Goal: Find specific page/section: Find specific page/section

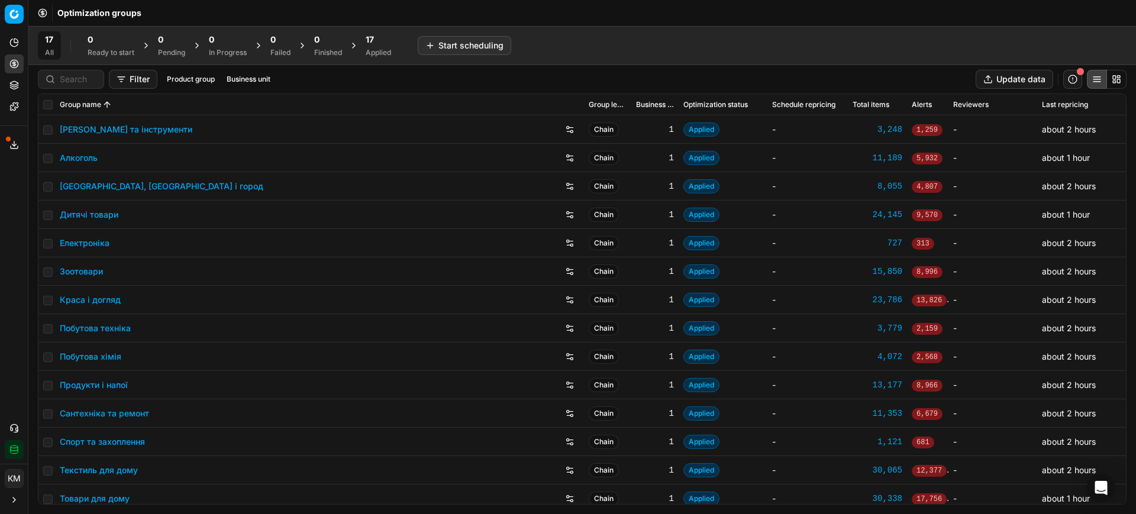
click at [73, 70] on div at bounding box center [71, 79] width 66 height 19
paste input "993891"
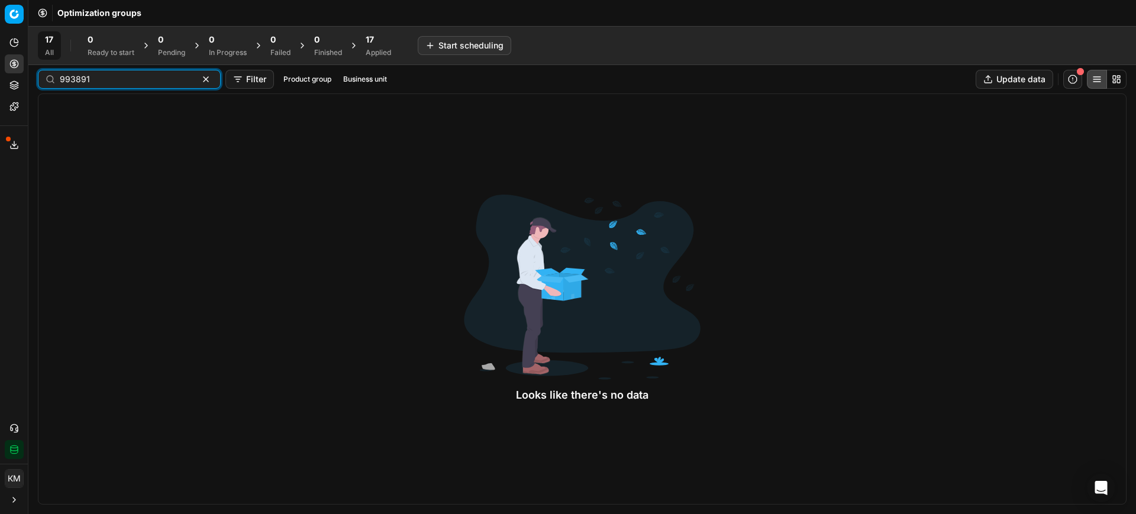
type input "993891"
click at [12, 17] on html "Pricing platform Analytics Pricing Product portfolio Templates Export service 8…" at bounding box center [568, 257] width 1136 height 514
click at [21, 12] on html "Pricing platform Analytics Pricing Product portfolio Templates Export service 8…" at bounding box center [568, 257] width 1136 height 514
click at [21, 44] on button "Analytics" at bounding box center [14, 42] width 19 height 19
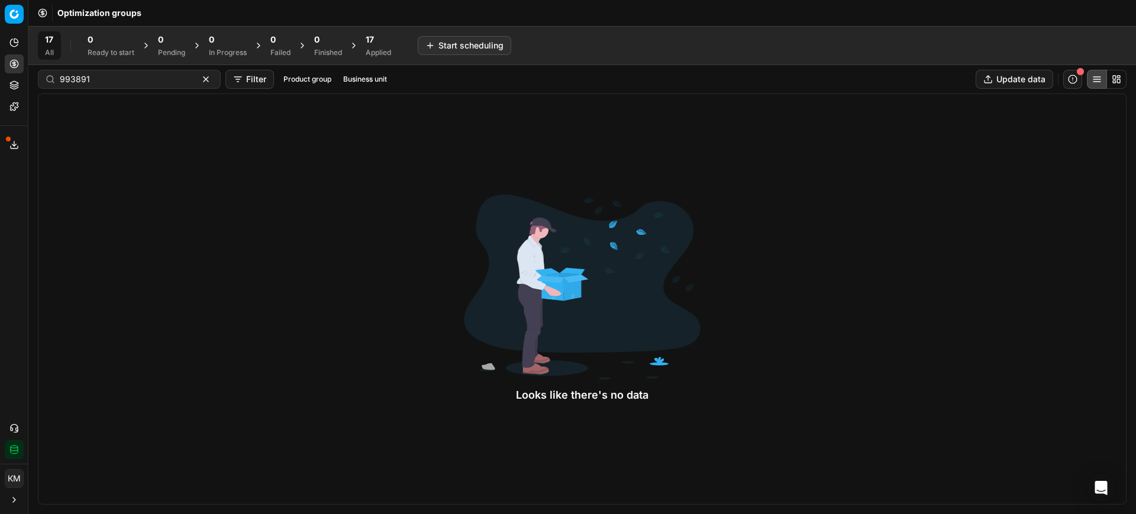
click at [20, 44] on button "Analytics" at bounding box center [14, 42] width 19 height 19
click at [130, 84] on input "993891" at bounding box center [125, 79] width 130 height 12
click at [199, 79] on button "button" at bounding box center [206, 79] width 14 height 14
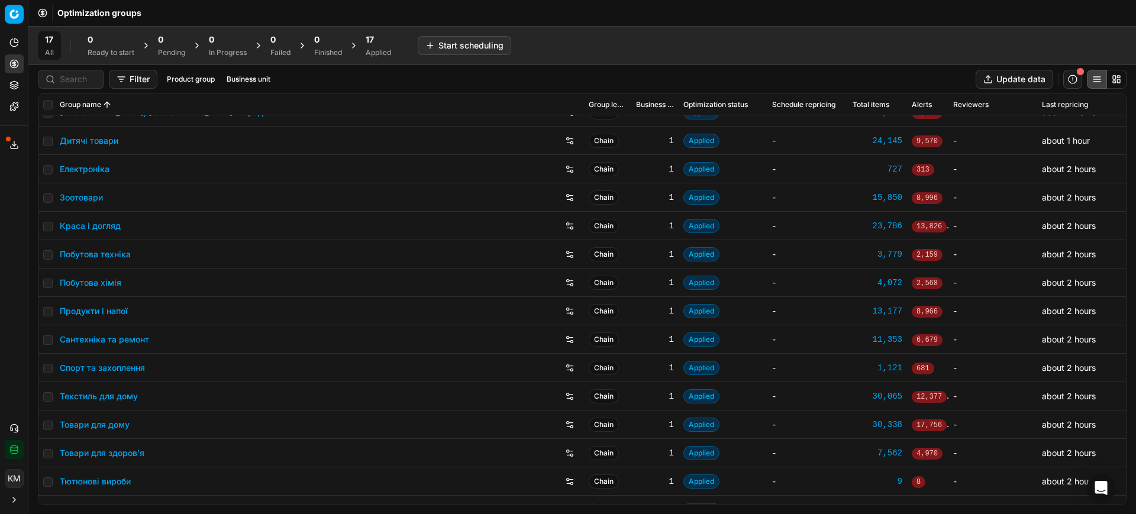
scroll to position [94, 0]
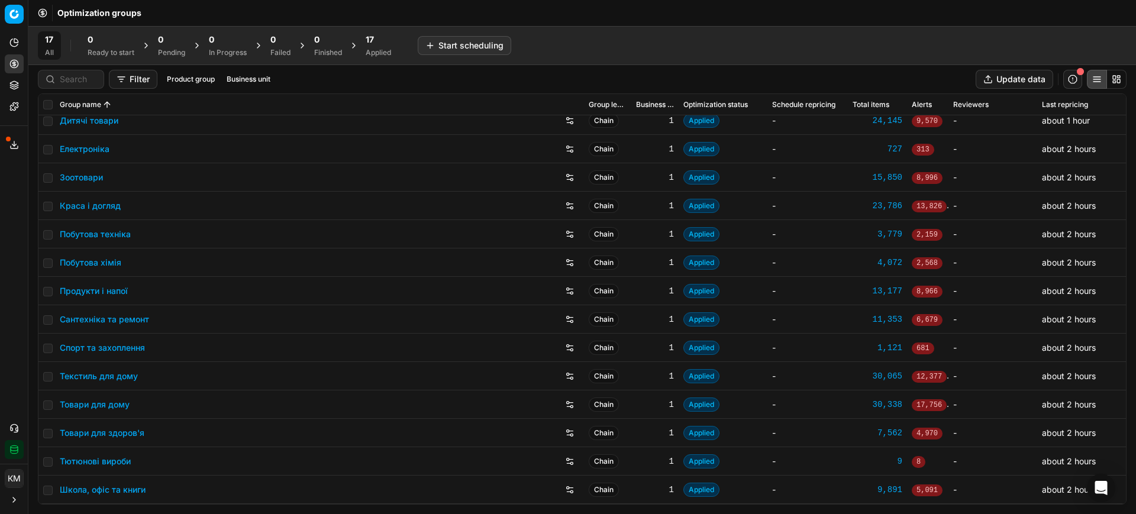
click at [105, 405] on link "Товари для дому" at bounding box center [95, 405] width 70 height 12
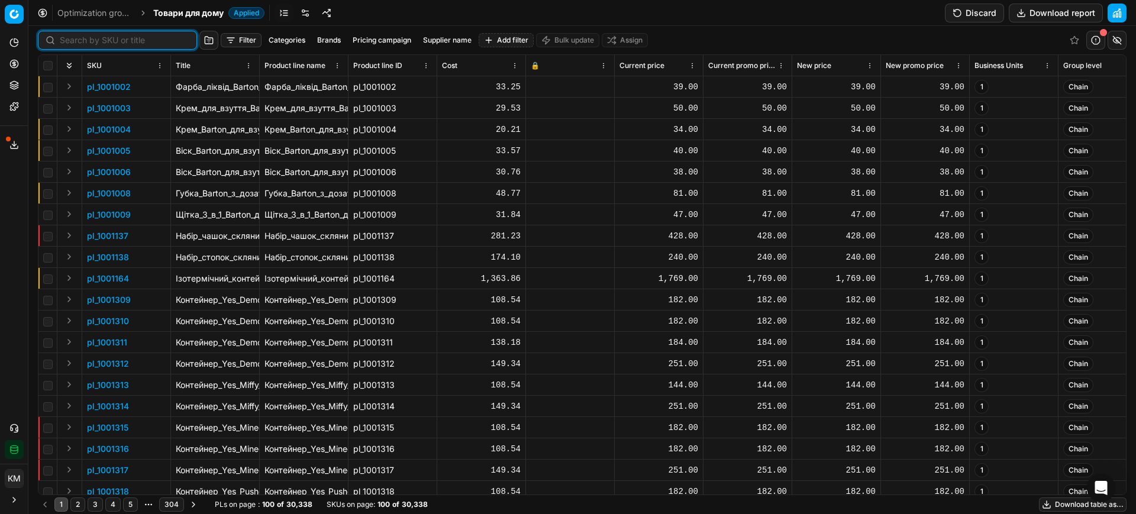
click at [70, 40] on input at bounding box center [125, 40] width 130 height 12
paste input "993891"
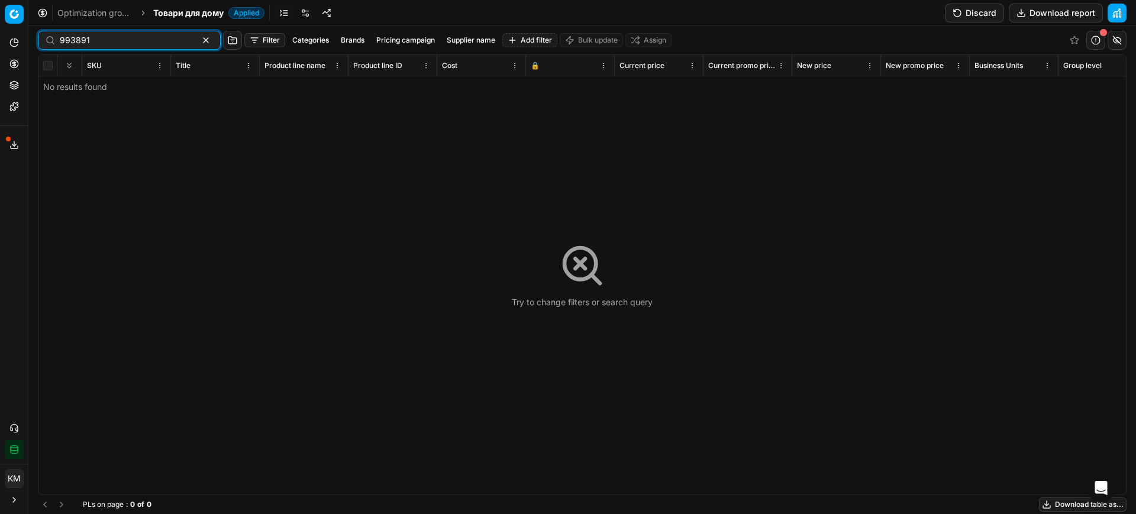
type input "993891"
click at [112, 41] on input "993891" at bounding box center [125, 40] width 130 height 12
click at [199, 38] on button "button" at bounding box center [206, 40] width 14 height 14
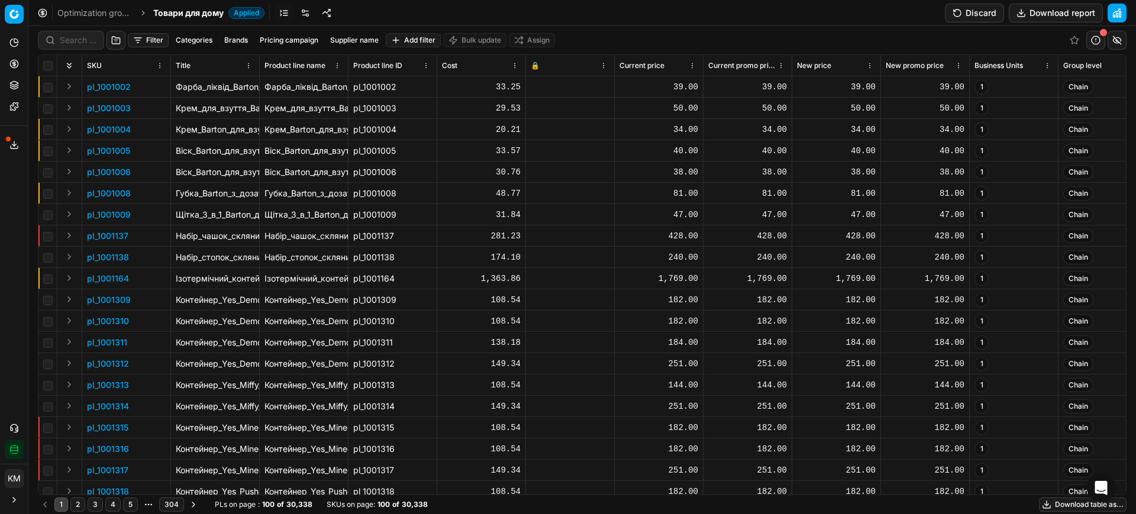
click at [109, 9] on link "Optimization groups" at bounding box center [95, 13] width 76 height 12
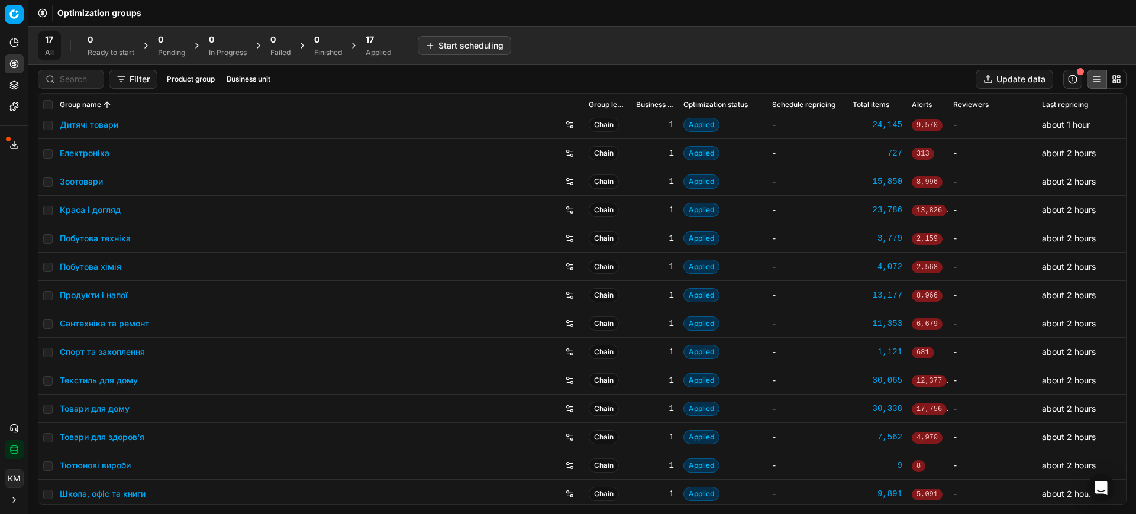
scroll to position [94, 0]
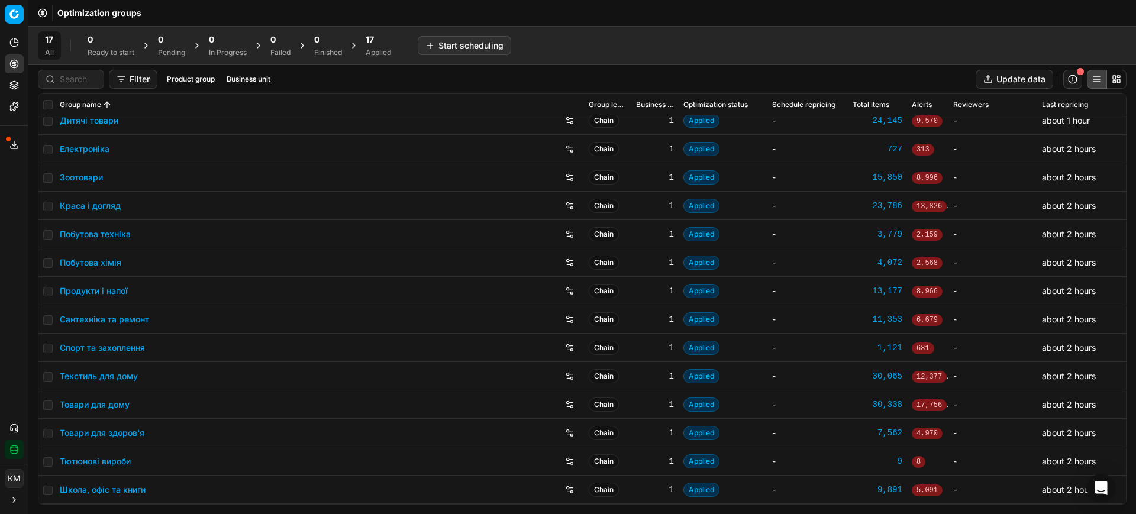
click at [117, 378] on link "Текстиль для дому" at bounding box center [99, 376] width 78 height 12
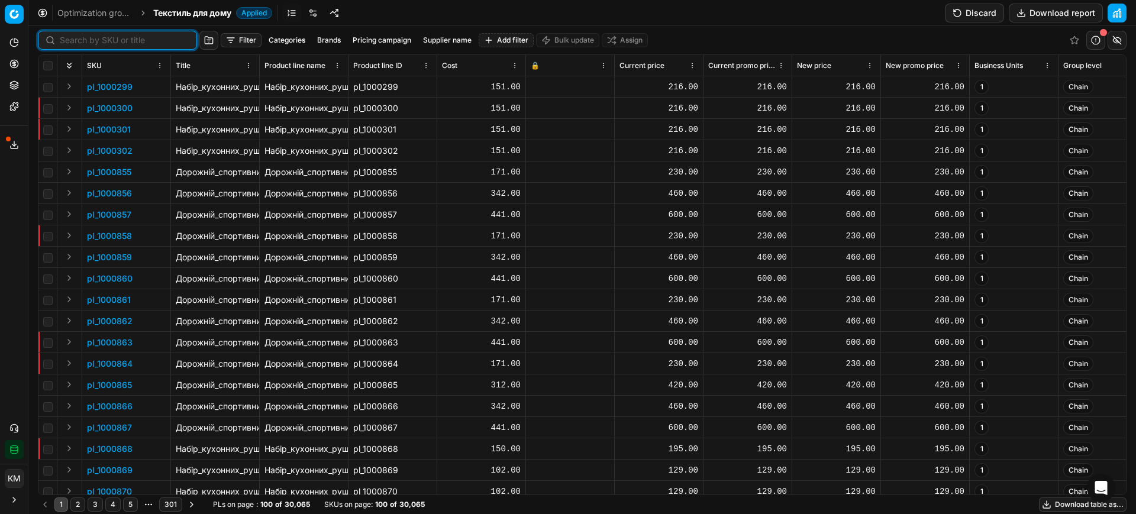
click at [76, 39] on input at bounding box center [125, 40] width 130 height 12
paste input "993891"
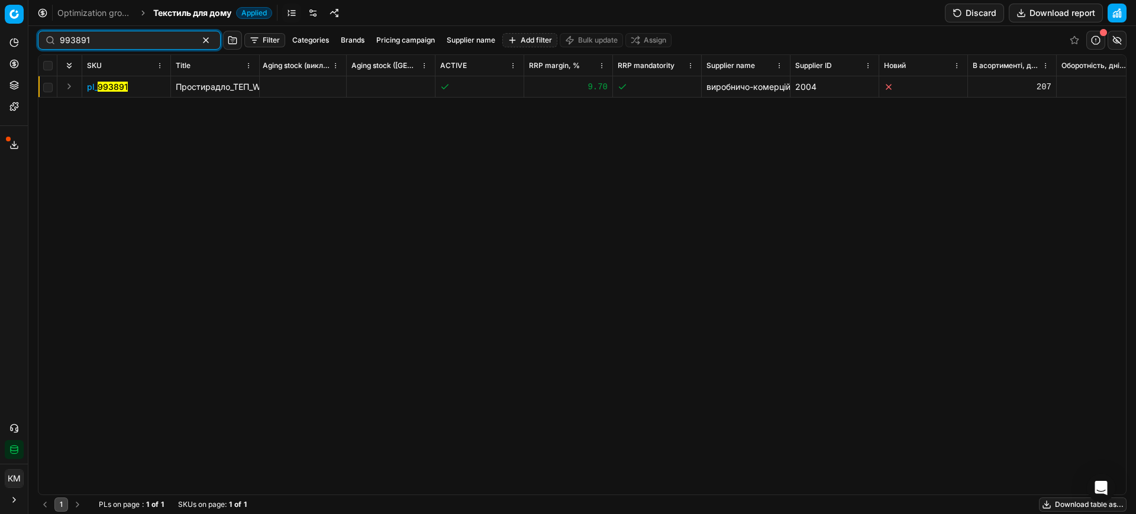
scroll to position [0, 5492]
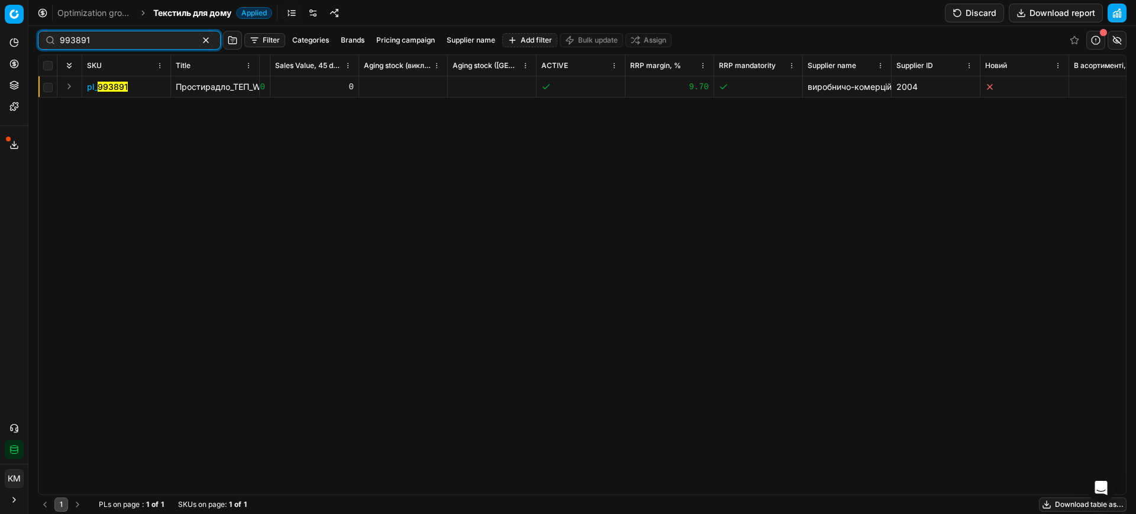
drag, startPoint x: 91, startPoint y: 34, endPoint x: -88, endPoint y: 34, distance: 178.1
click at [0, 34] on html "Pricing platform Analytics Pricing Product portfolio Templates Export service 8…" at bounding box center [568, 257] width 1136 height 514
paste input "4"
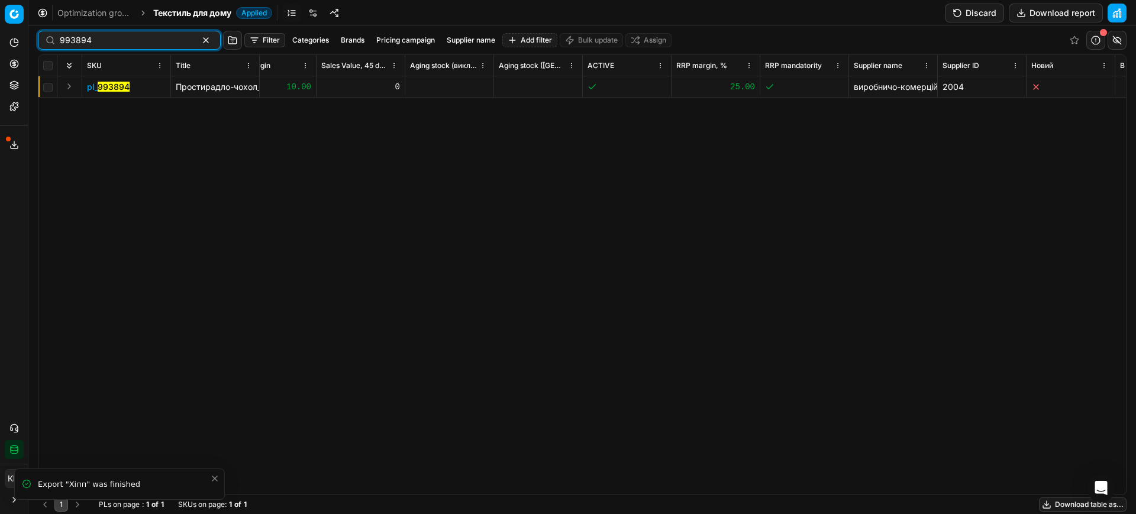
click at [134, 36] on input "993894" at bounding box center [125, 40] width 130 height 12
paste input "1483852"
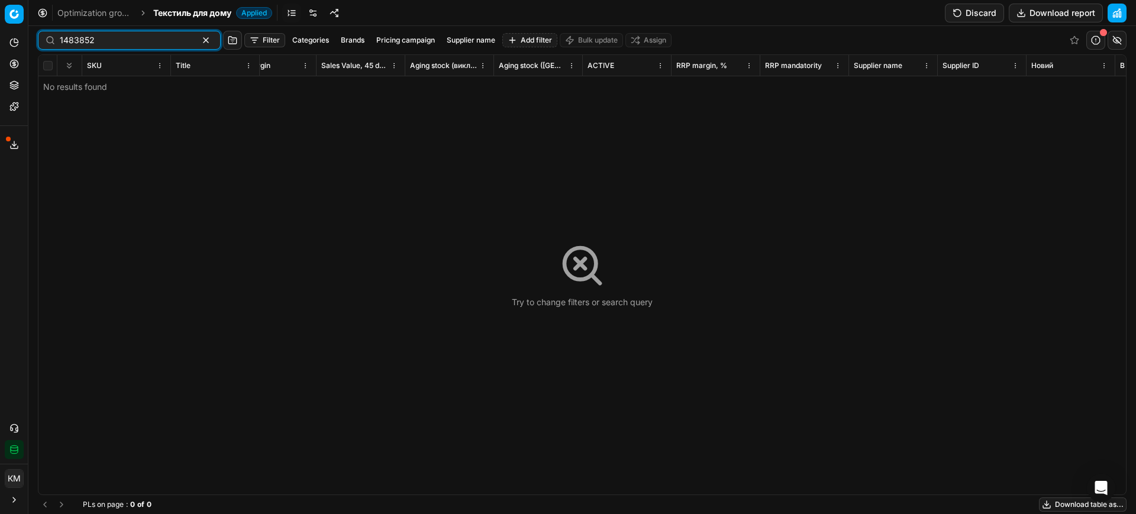
type input "1483852"
click at [140, 40] on input "1483852" at bounding box center [125, 40] width 130 height 12
drag, startPoint x: 227, startPoint y: 14, endPoint x: 220, endPoint y: 15, distance: 7.2
click at [224, 15] on span "Текстиль для дому" at bounding box center [192, 13] width 78 height 12
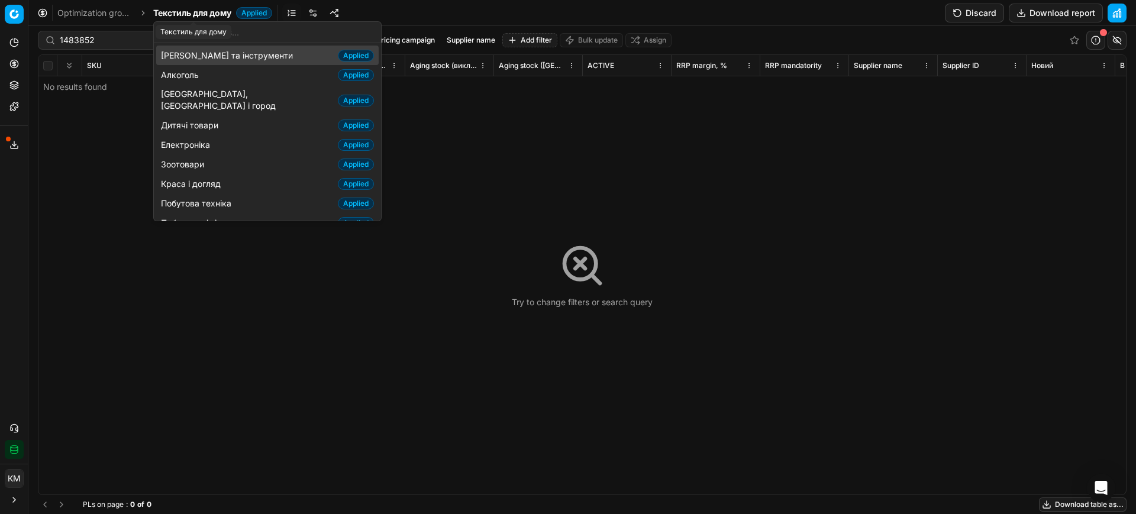
click at [94, 7] on link "Optimization groups" at bounding box center [95, 13] width 76 height 12
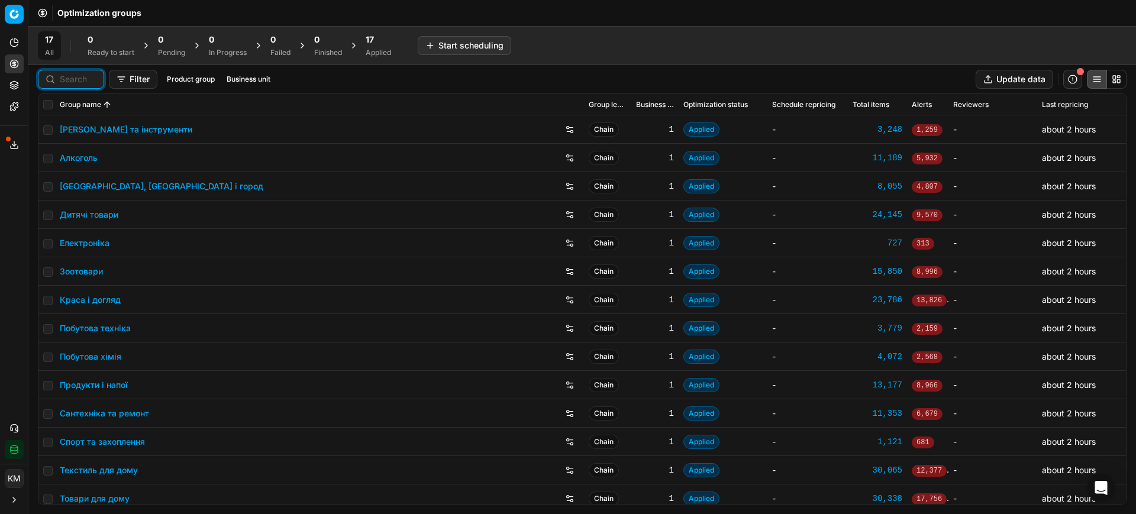
click at [82, 82] on input at bounding box center [78, 79] width 37 height 12
paste input "1483852"
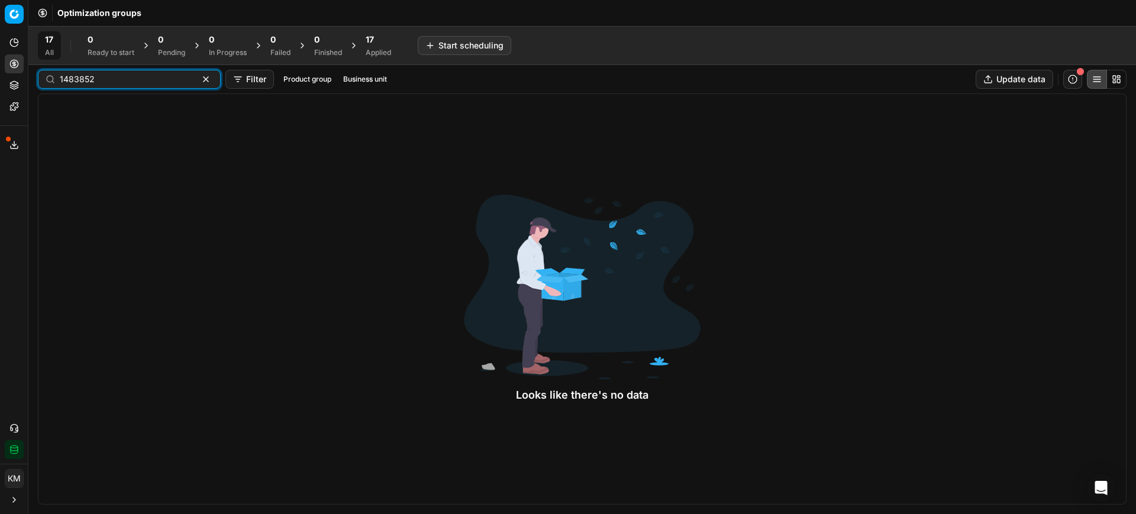
click at [164, 80] on input "1483852" at bounding box center [125, 79] width 130 height 12
type input "1483852"
click at [199, 83] on button "button" at bounding box center [206, 79] width 14 height 14
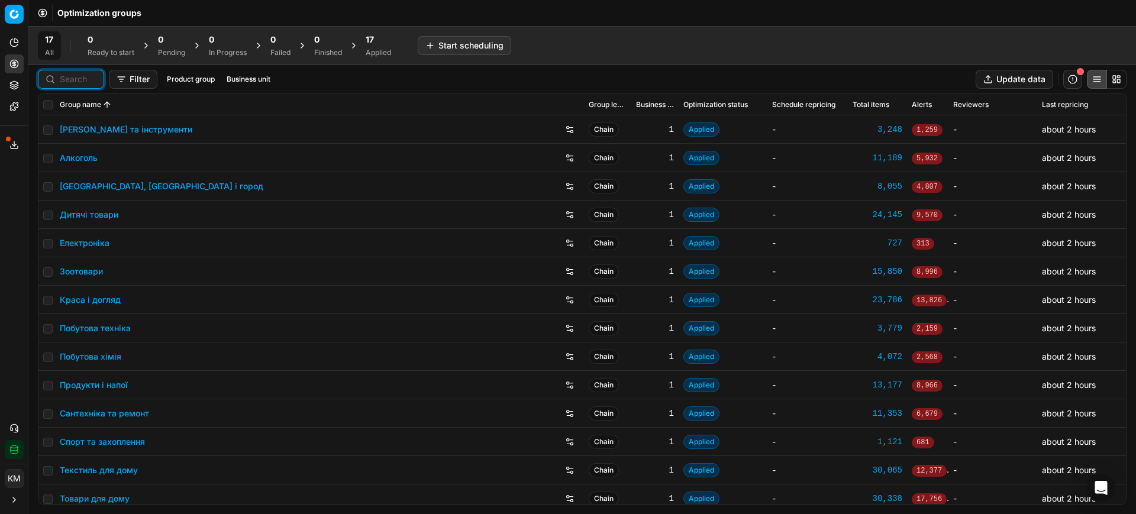
click at [71, 80] on input at bounding box center [78, 79] width 37 height 12
paste input "1483852"
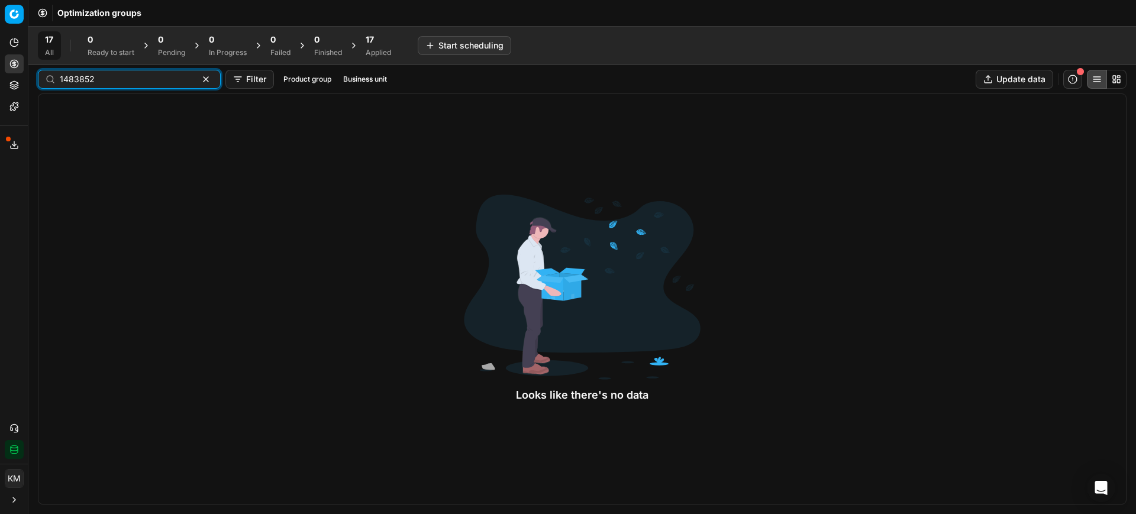
type input "1483852"
click at [199, 84] on button "button" at bounding box center [206, 79] width 14 height 14
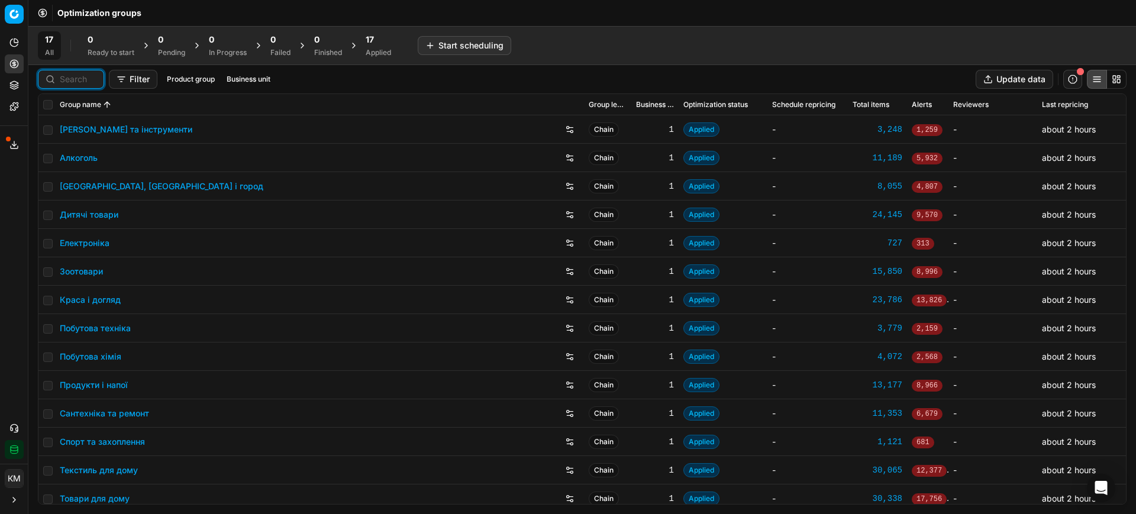
click at [98, 191] on link "[GEOGRAPHIC_DATA], [GEOGRAPHIC_DATA] і город" at bounding box center [162, 186] width 204 height 12
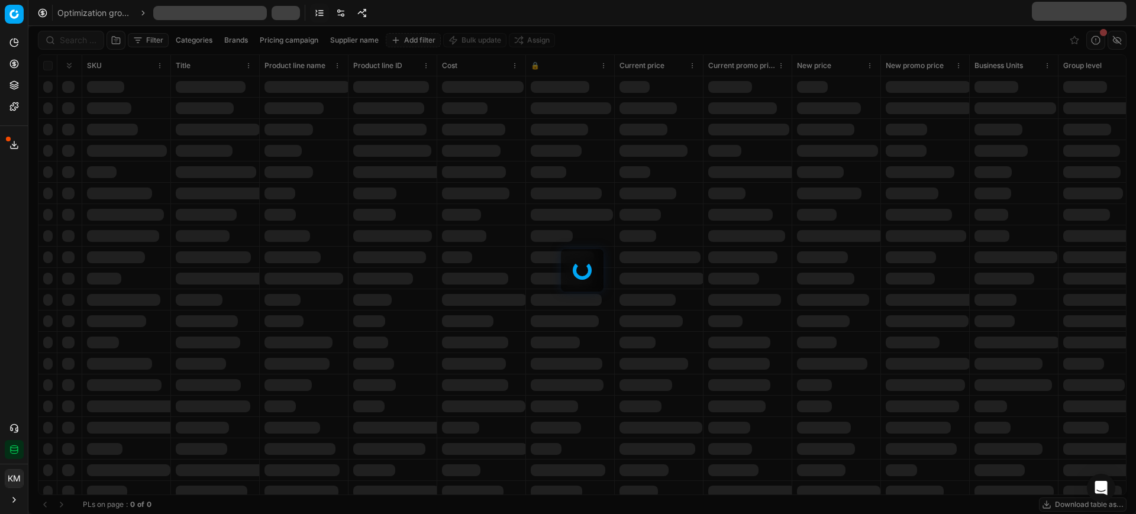
click at [99, 189] on div at bounding box center [582, 270] width 1108 height 488
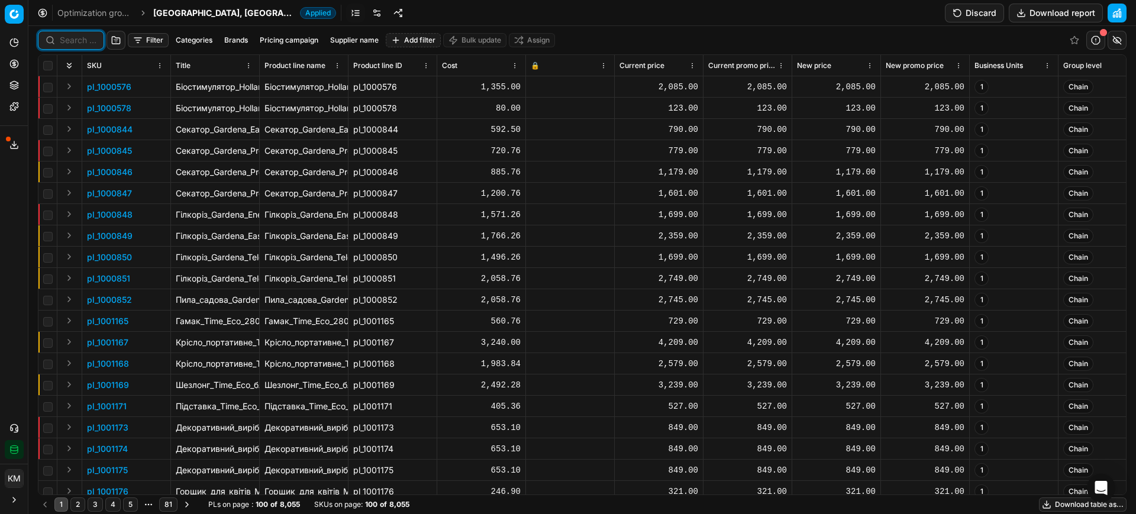
click at [69, 35] on input at bounding box center [78, 40] width 37 height 12
paste input "1483852"
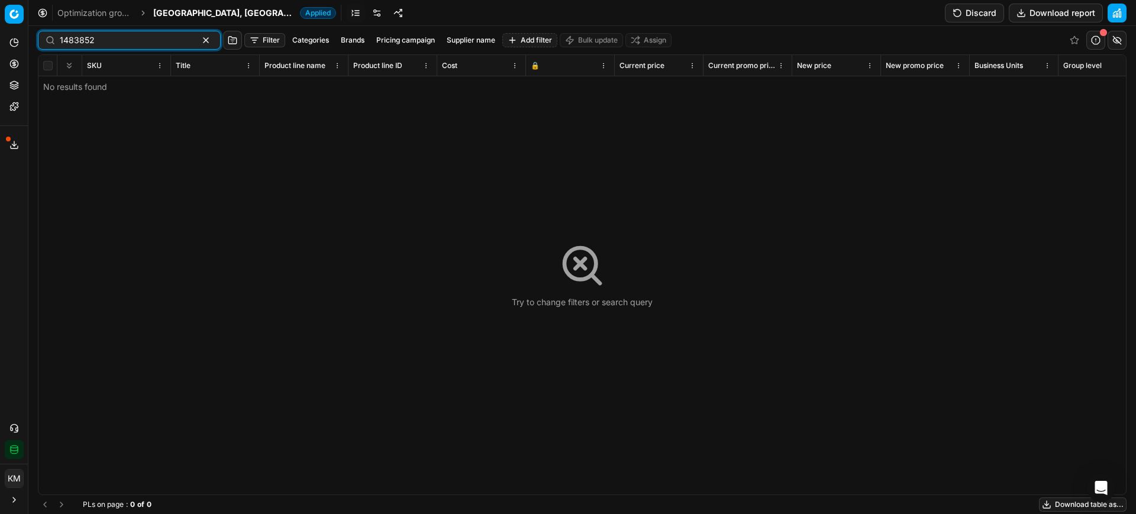
type input "1483852"
click at [199, 41] on button "button" at bounding box center [206, 40] width 14 height 14
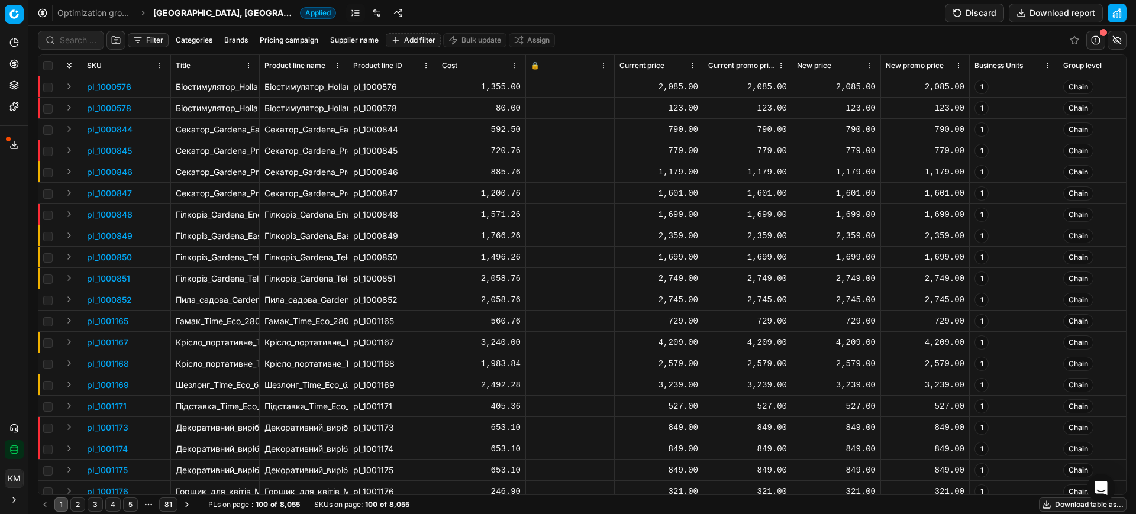
drag, startPoint x: 186, startPoint y: 9, endPoint x: 122, endPoint y: 9, distance: 63.9
click at [185, 9] on span "[GEOGRAPHIC_DATA], [GEOGRAPHIC_DATA] і город" at bounding box center [224, 13] width 142 height 12
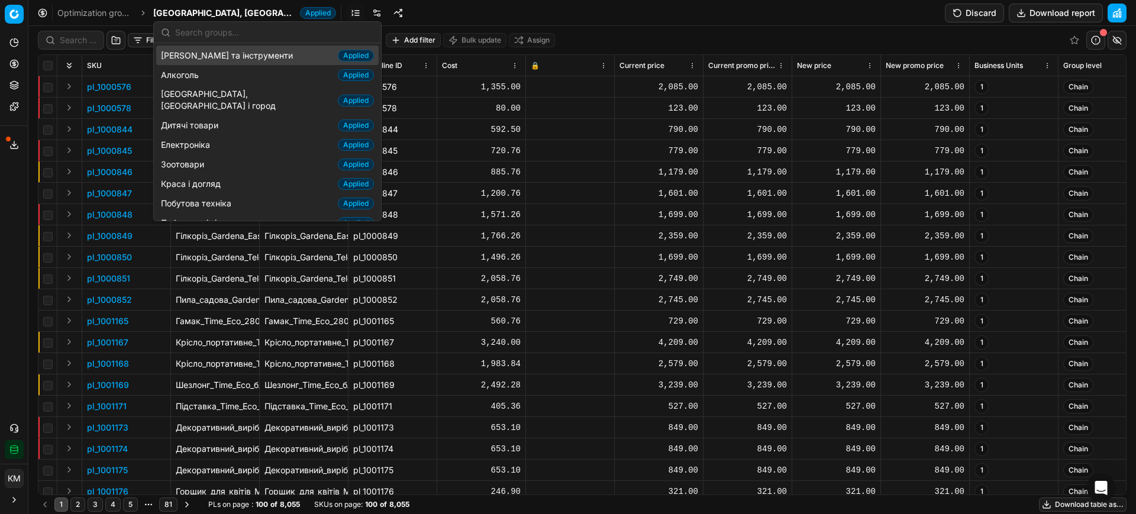
click at [119, 9] on link "Optimization groups" at bounding box center [95, 13] width 76 height 12
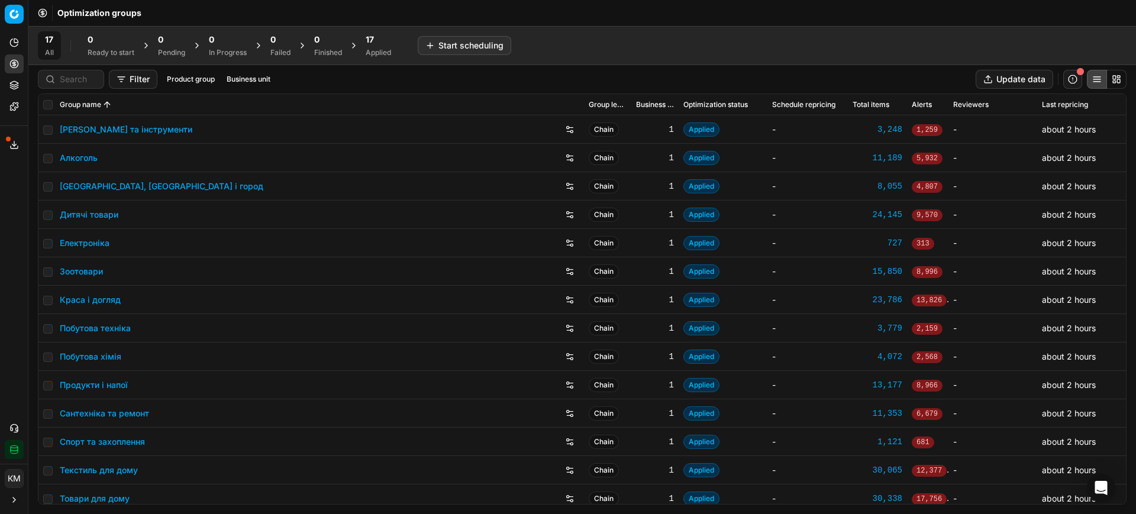
click at [123, 417] on link "Сантехніка та ремонт" at bounding box center [104, 414] width 89 height 12
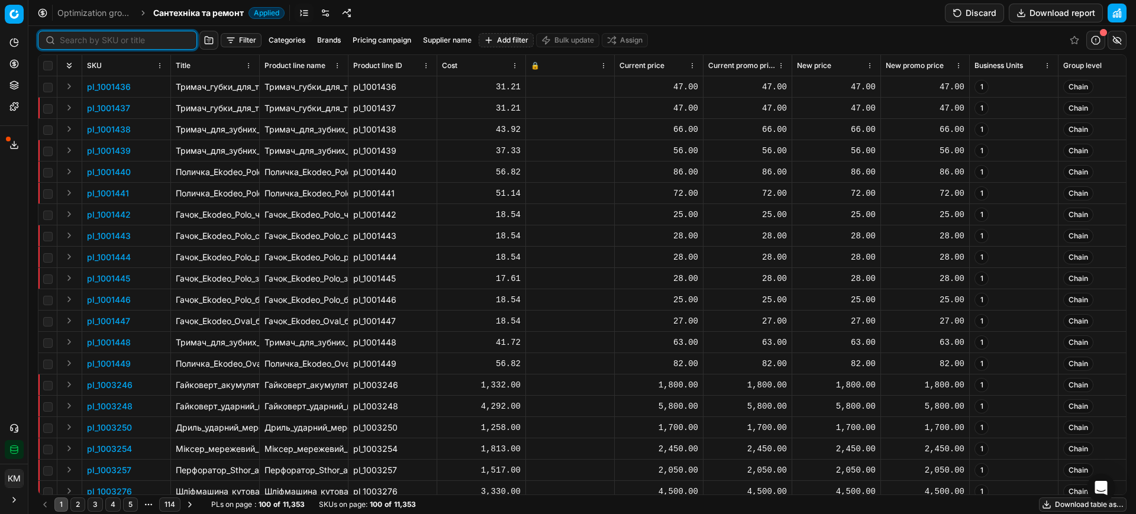
click at [78, 43] on input at bounding box center [125, 40] width 130 height 12
paste input "1483852"
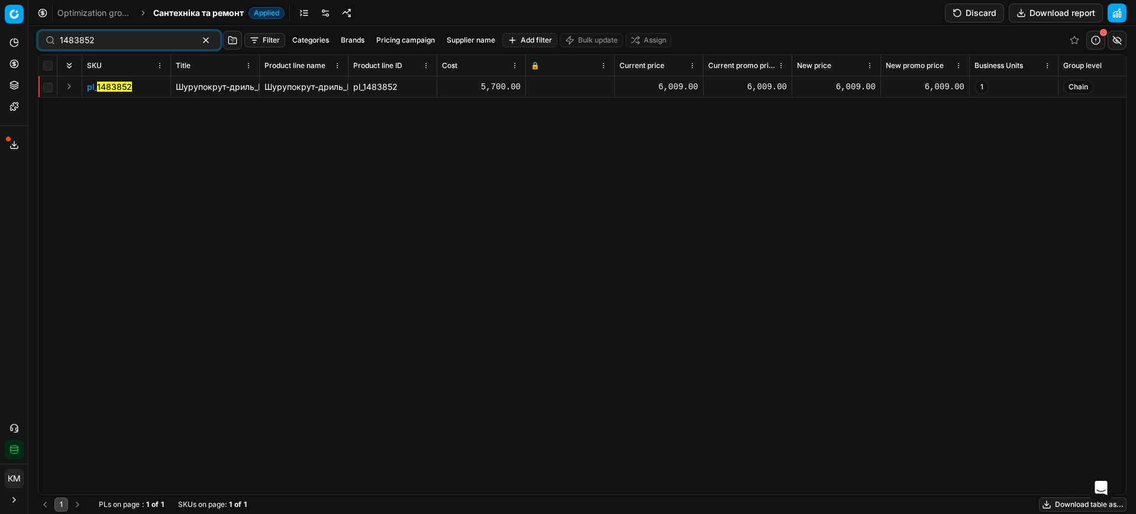
click at [230, 89] on span "Шурупокрут-дриль_Metabo_BS_18_акумуляторний_18В_(602207560)" at bounding box center [314, 87] width 277 height 10
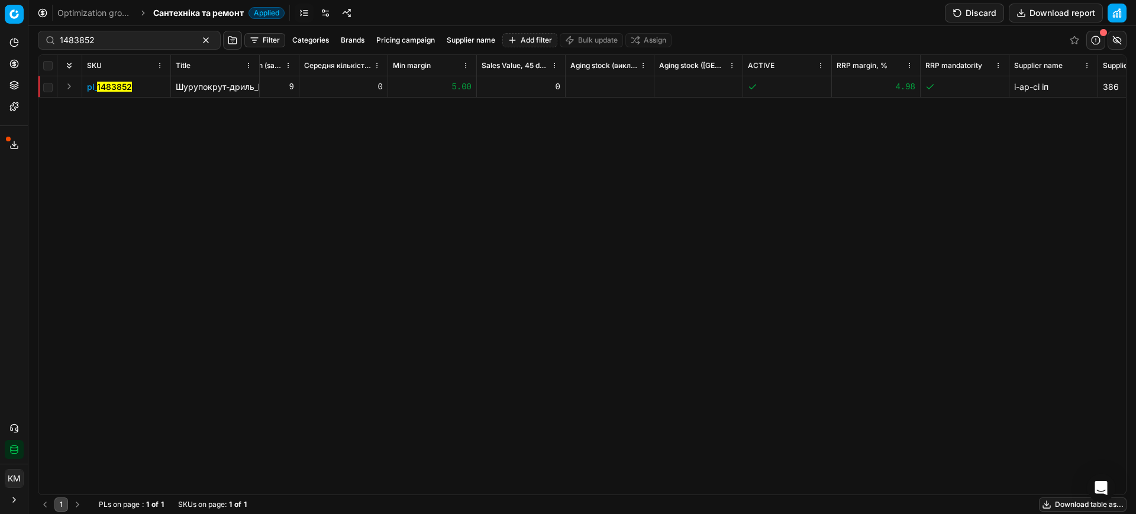
scroll to position [0, 5299]
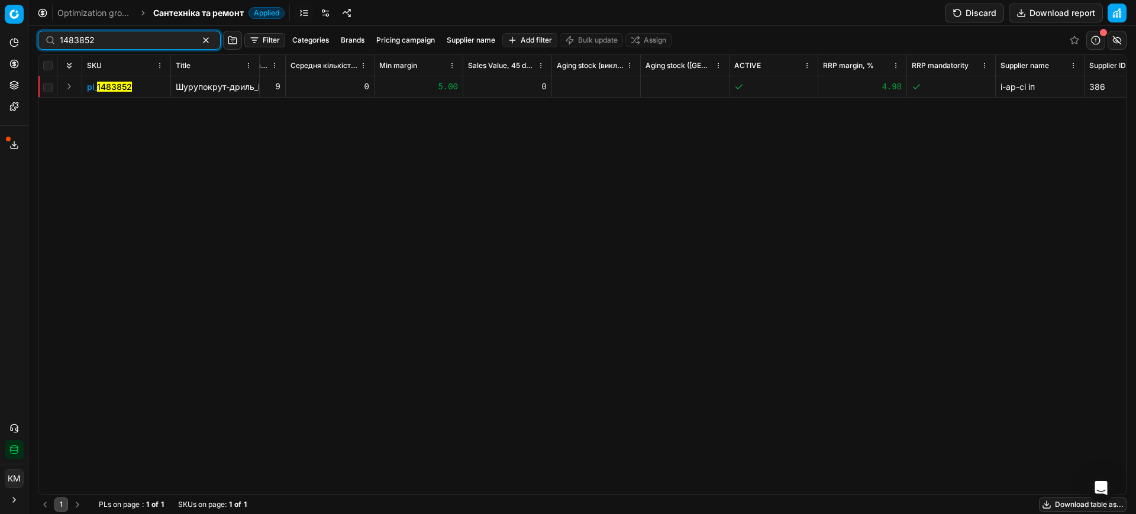
click at [138, 42] on input "1483852" at bounding box center [125, 40] width 130 height 12
paste input "635310"
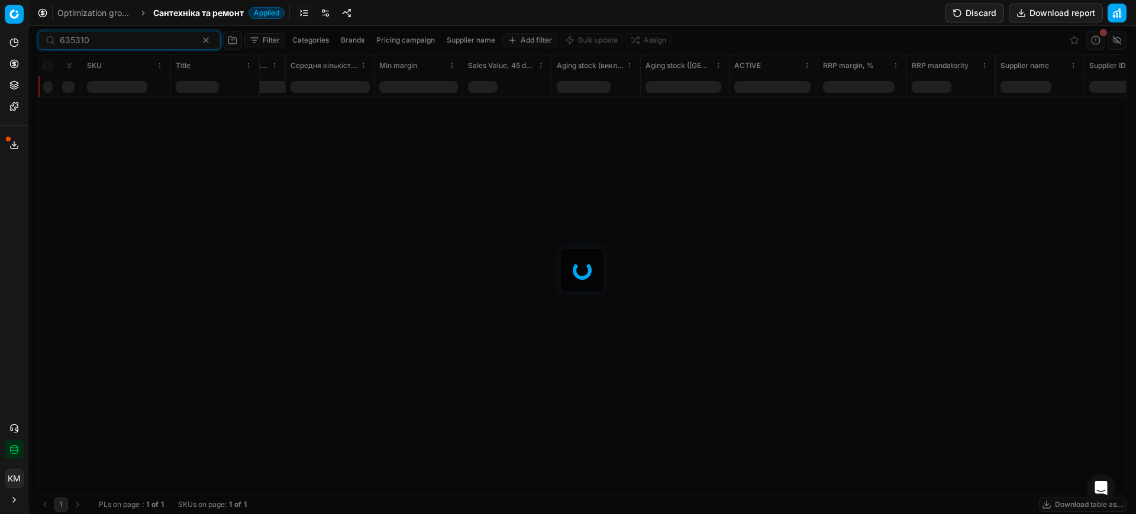
type input "635310"
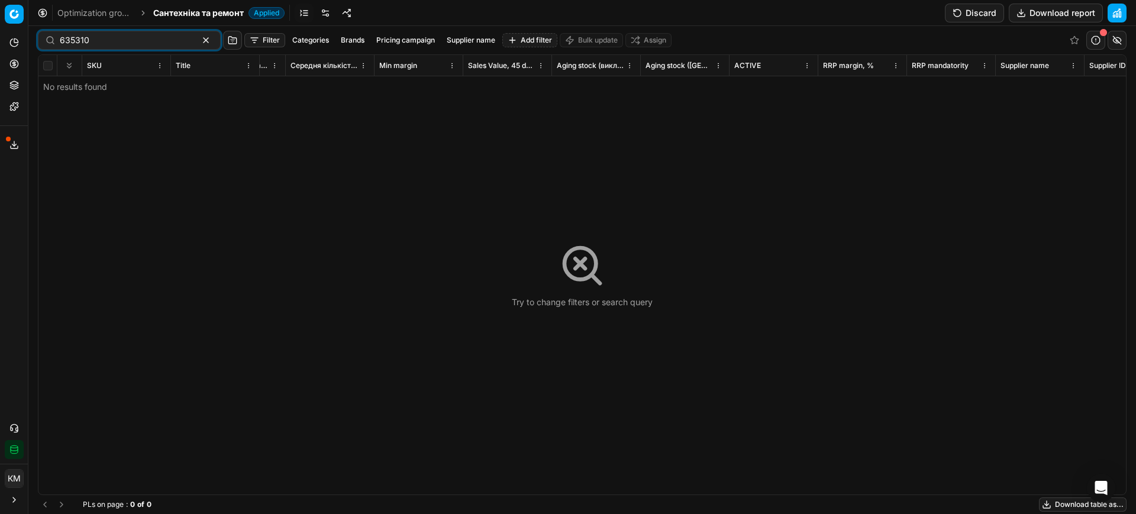
click at [112, 14] on link "Optimization groups" at bounding box center [95, 13] width 76 height 12
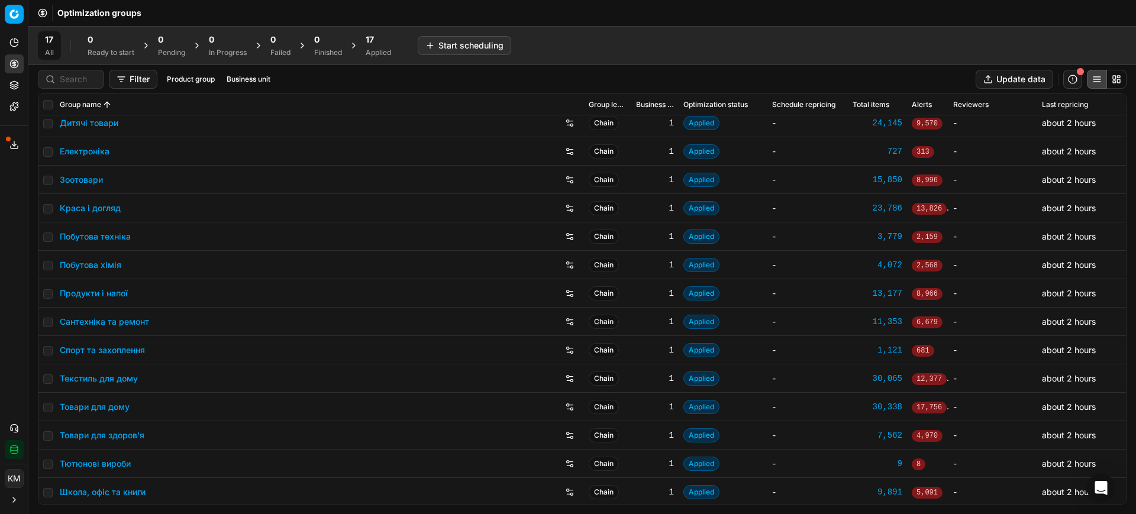
scroll to position [94, 0]
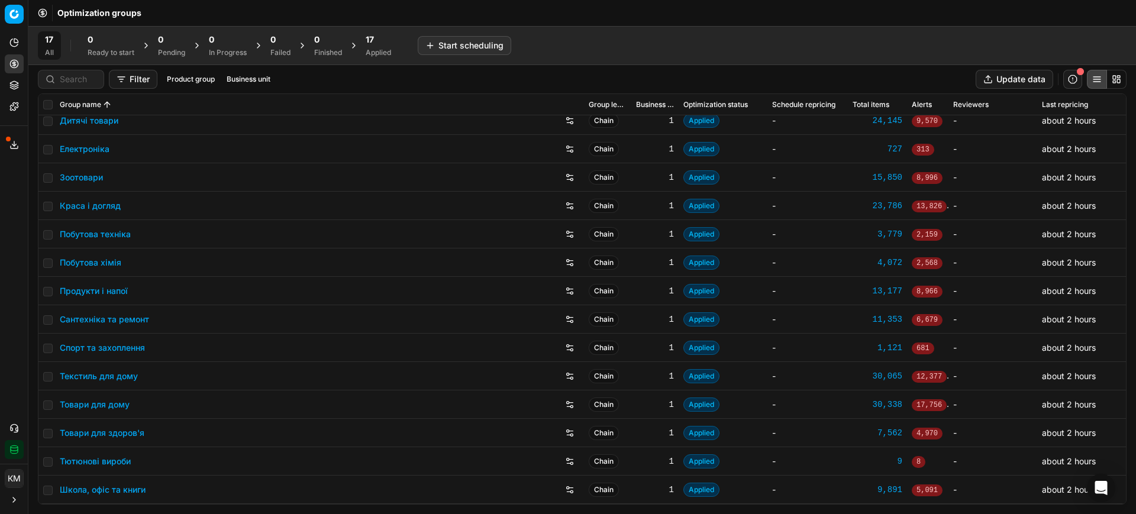
click at [81, 406] on link "Товари для дому" at bounding box center [95, 405] width 70 height 12
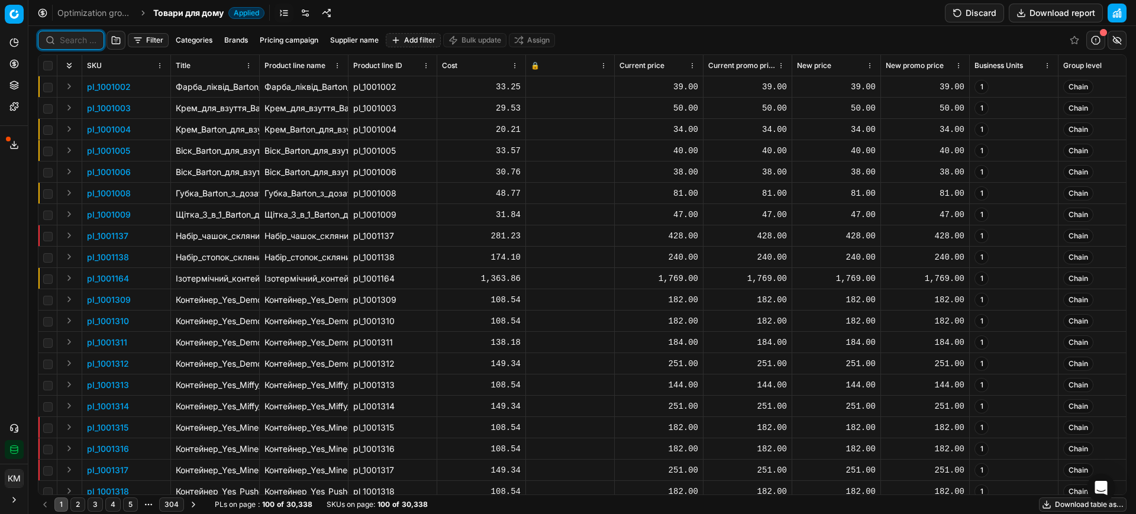
click at [89, 39] on input at bounding box center [78, 40] width 37 height 12
paste input "635310"
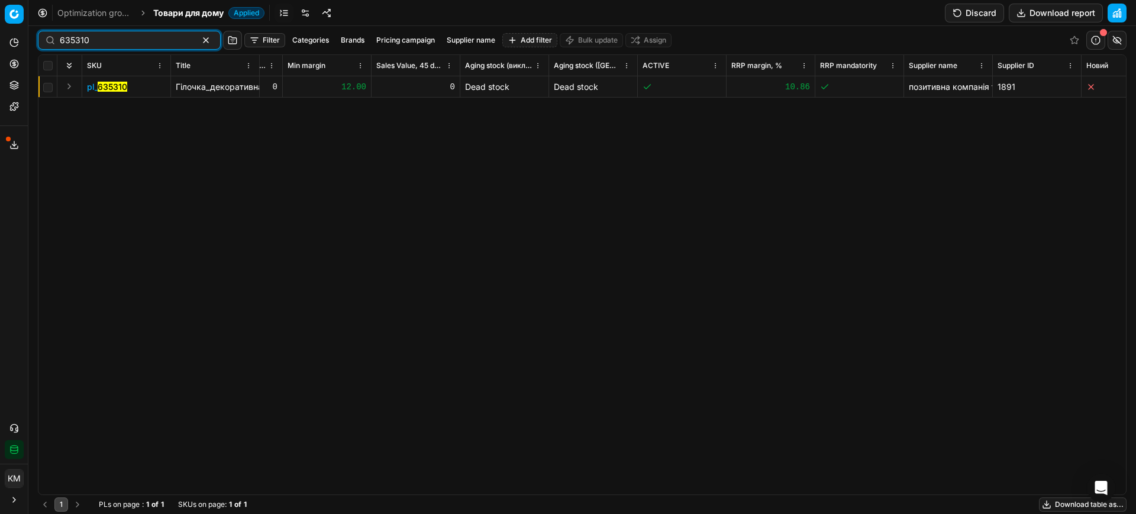
scroll to position [0, 5396]
type input "635310"
